Goal: Information Seeking & Learning: Learn about a topic

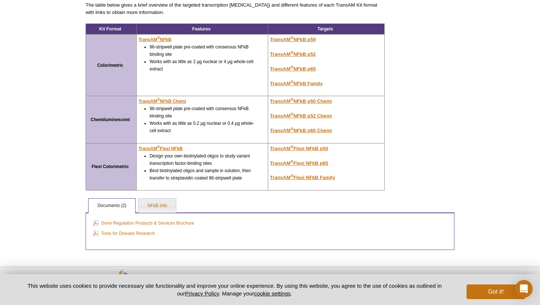
scroll to position [161, 0]
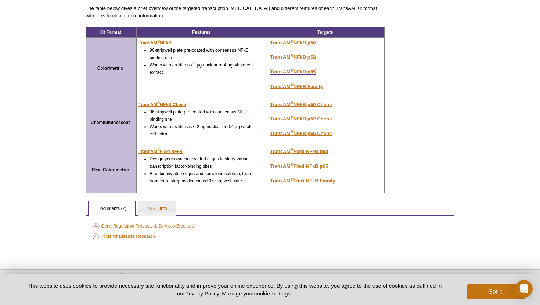
click at [309, 70] on u "TransAM ® NFkB p65" at bounding box center [293, 72] width 46 height 6
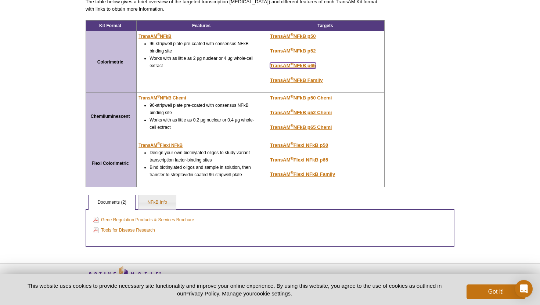
scroll to position [150, 0]
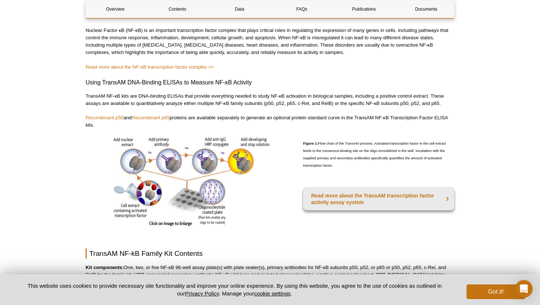
scroll to position [347, 0]
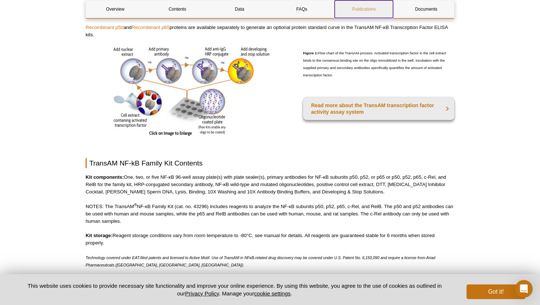
click at [366, 5] on link "Publications" at bounding box center [364, 9] width 58 height 18
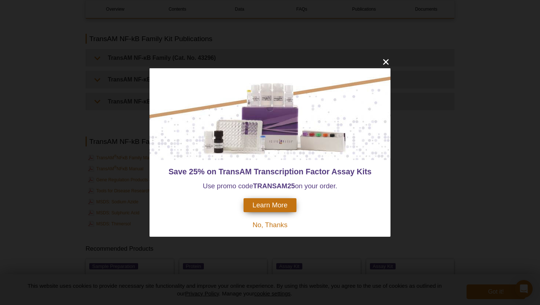
scroll to position [1370, 0]
click at [384, 64] on icon "close" at bounding box center [386, 63] width 6 height 6
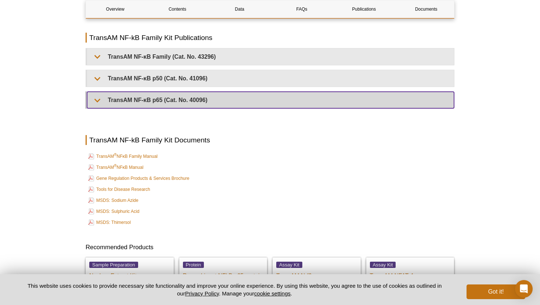
click at [135, 92] on summary "TransAM NF-κB p65 (Cat. No. 40096)" at bounding box center [270, 100] width 367 height 17
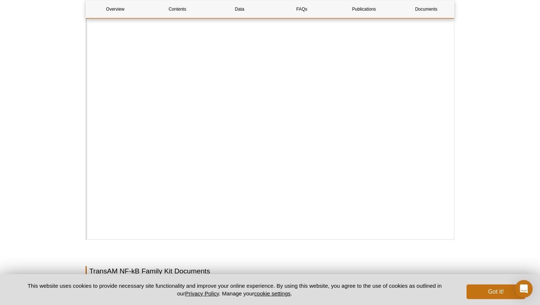
scroll to position [1550, 0]
